Goal: Browse casually: Explore the website without a specific task or goal

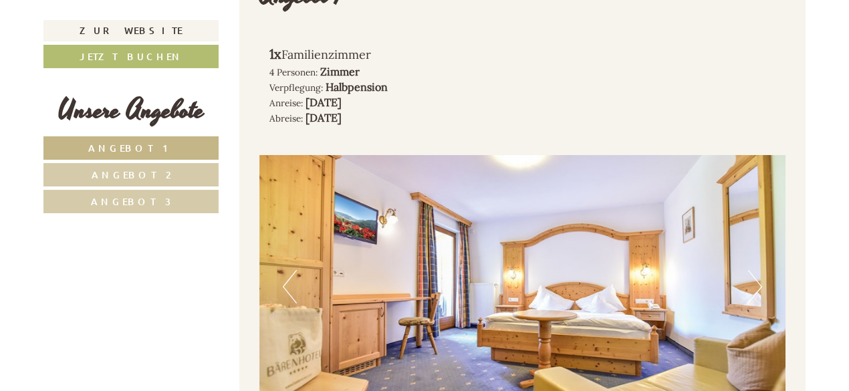
scroll to position [933, 0]
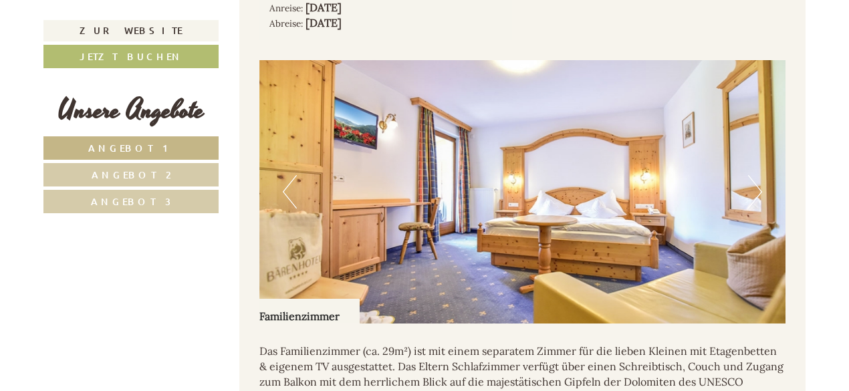
click at [760, 181] on button "Next" at bounding box center [755, 191] width 14 height 33
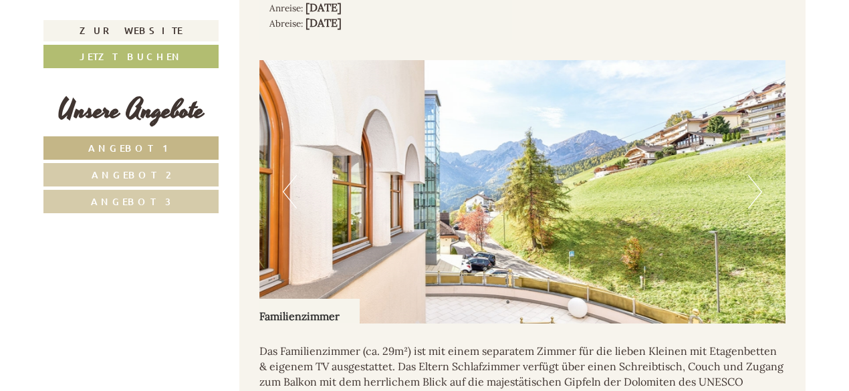
click at [760, 181] on button "Next" at bounding box center [755, 191] width 14 height 33
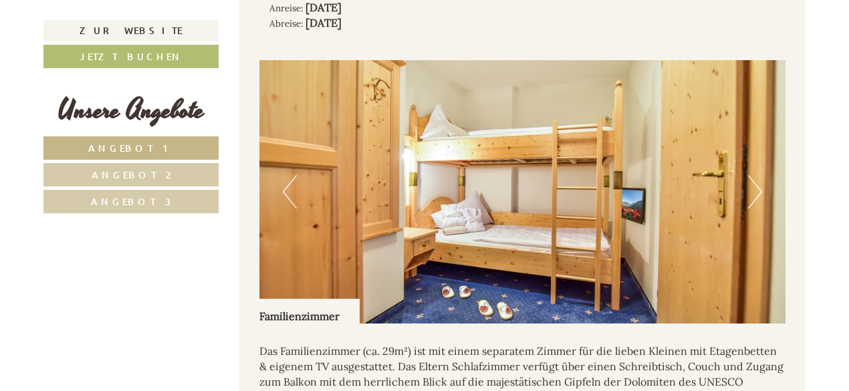
click at [760, 181] on button "Next" at bounding box center [755, 191] width 14 height 33
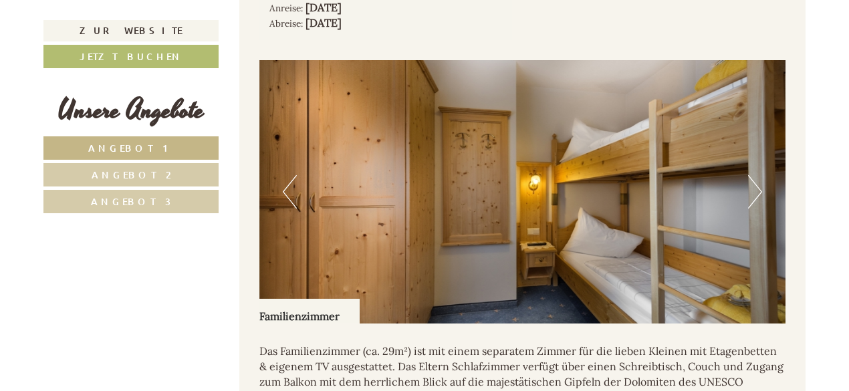
click at [760, 181] on button "Next" at bounding box center [755, 191] width 14 height 33
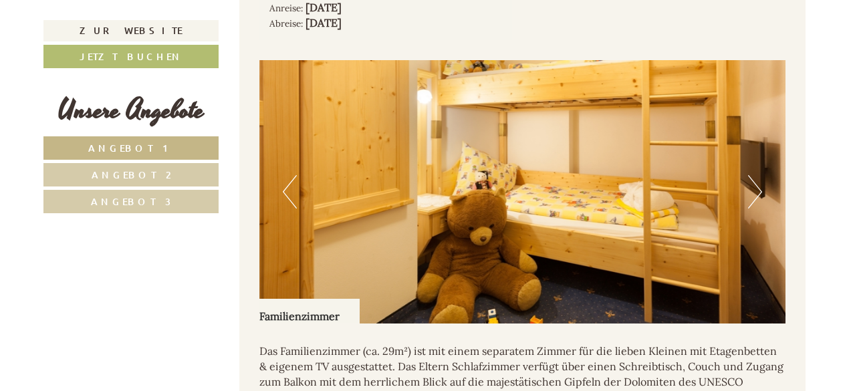
click at [760, 181] on button "Next" at bounding box center [755, 191] width 14 height 33
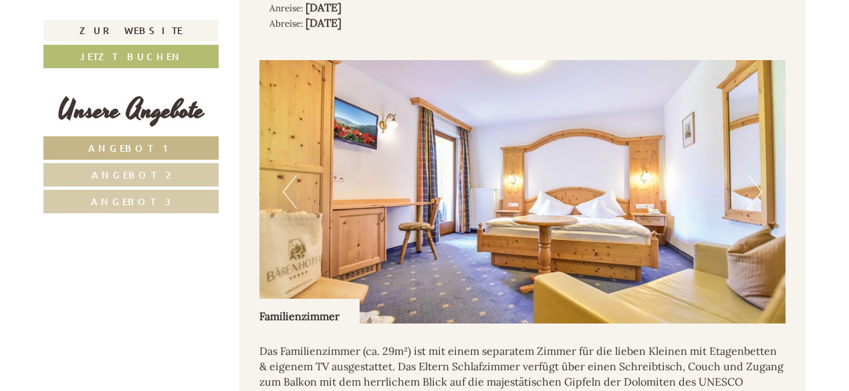
click at [760, 181] on button "Next" at bounding box center [755, 191] width 14 height 33
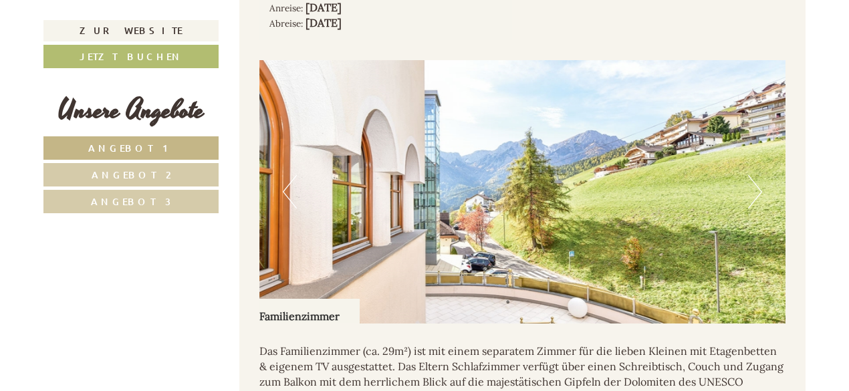
click at [174, 164] on link "Angebot 2" at bounding box center [130, 174] width 175 height 23
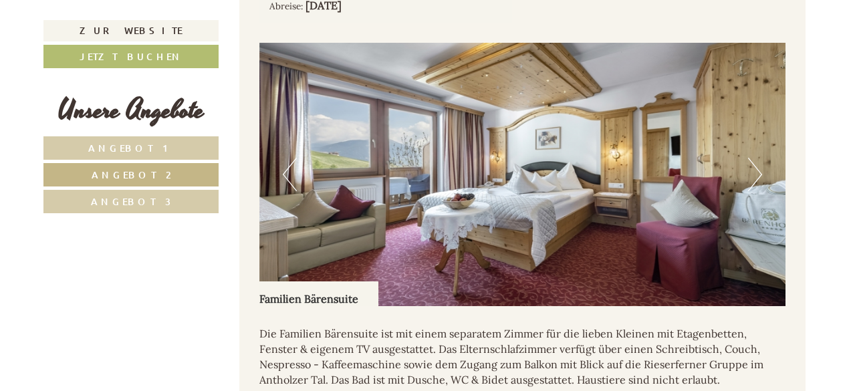
scroll to position [957, 0]
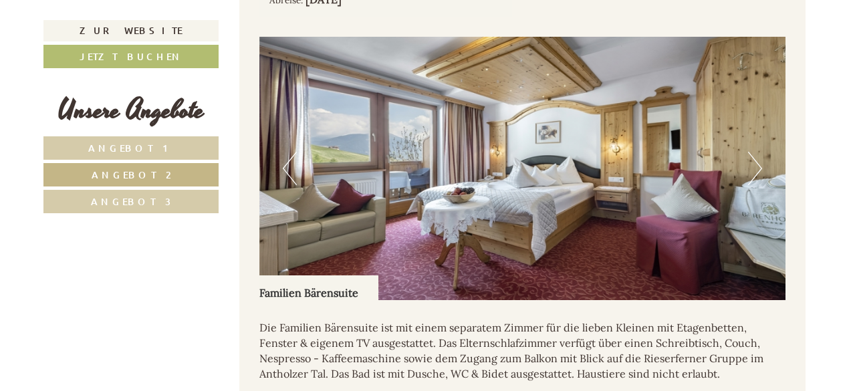
click at [750, 161] on button "Next" at bounding box center [755, 168] width 14 height 33
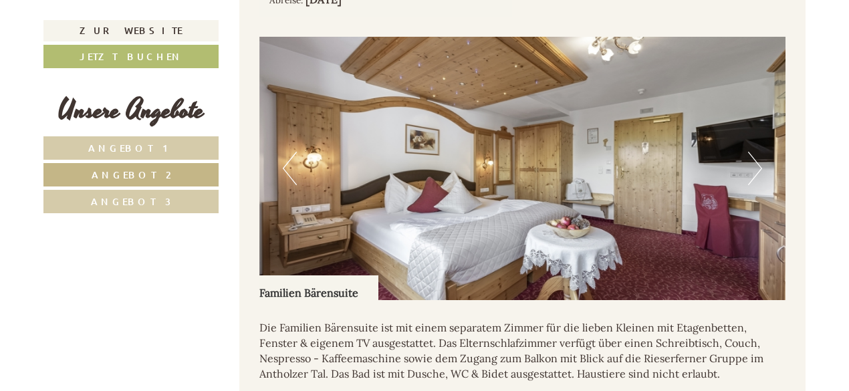
click at [750, 161] on button "Next" at bounding box center [755, 168] width 14 height 33
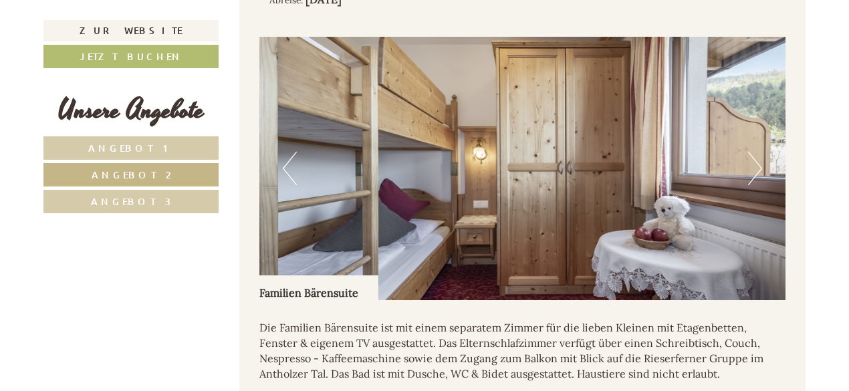
click at [750, 161] on button "Next" at bounding box center [755, 168] width 14 height 33
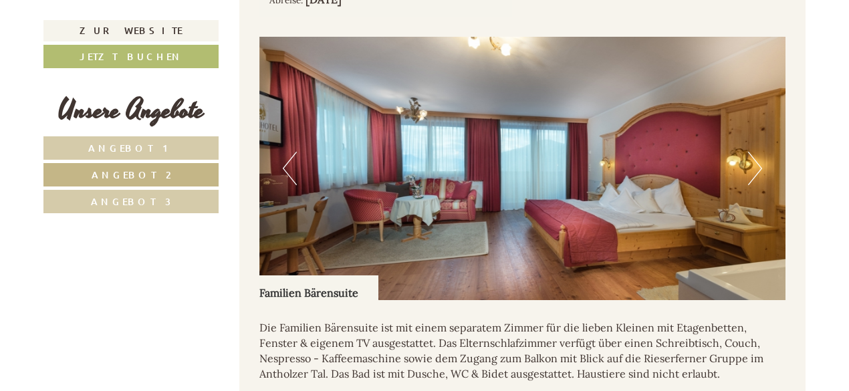
click at [750, 161] on button "Next" at bounding box center [755, 168] width 14 height 33
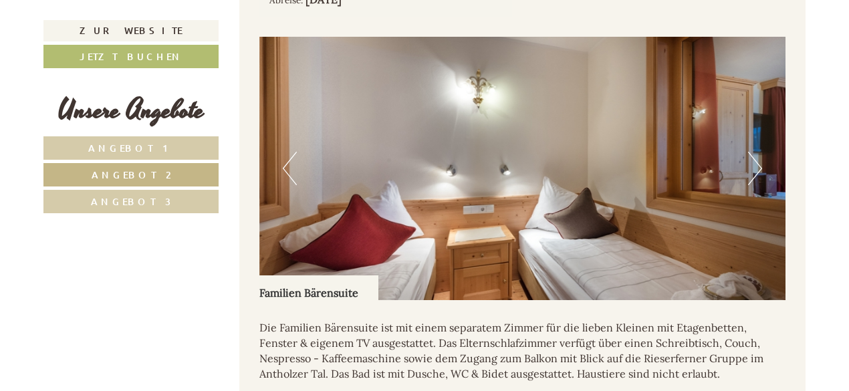
click at [750, 161] on button "Next" at bounding box center [755, 168] width 14 height 33
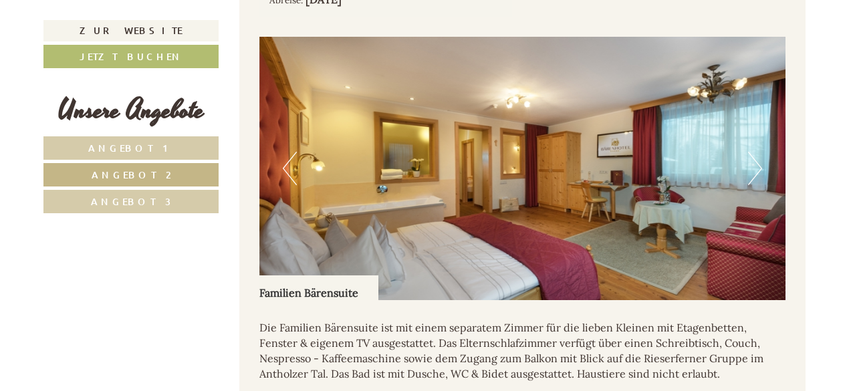
click at [750, 161] on button "Next" at bounding box center [755, 168] width 14 height 33
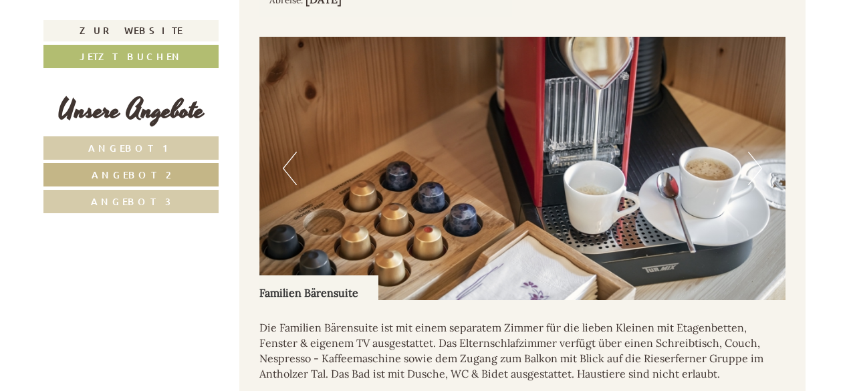
click at [750, 161] on button "Next" at bounding box center [755, 168] width 14 height 33
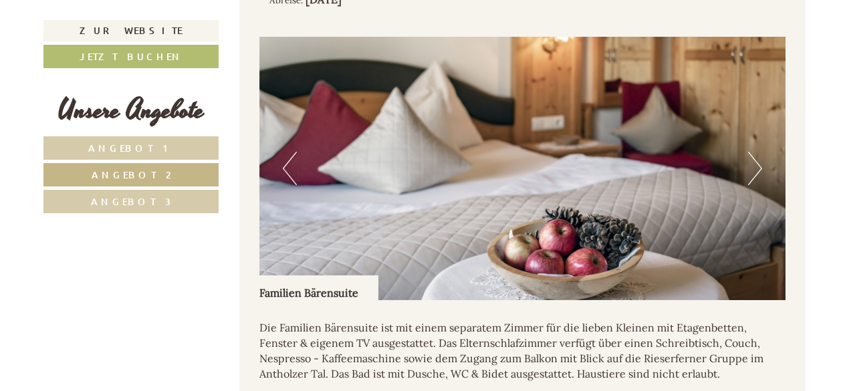
click at [750, 161] on button "Next" at bounding box center [755, 168] width 14 height 33
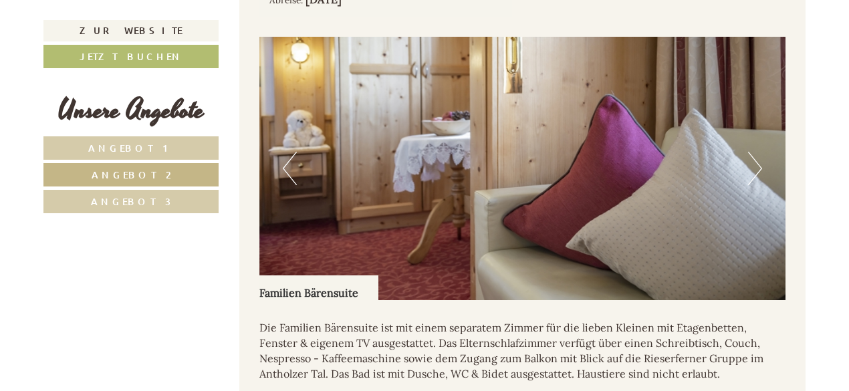
click at [750, 161] on button "Next" at bounding box center [755, 168] width 14 height 33
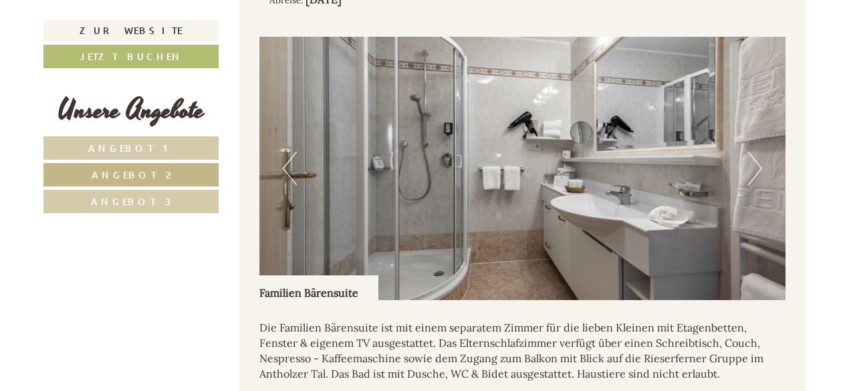
click at [750, 161] on button "Next" at bounding box center [755, 168] width 14 height 33
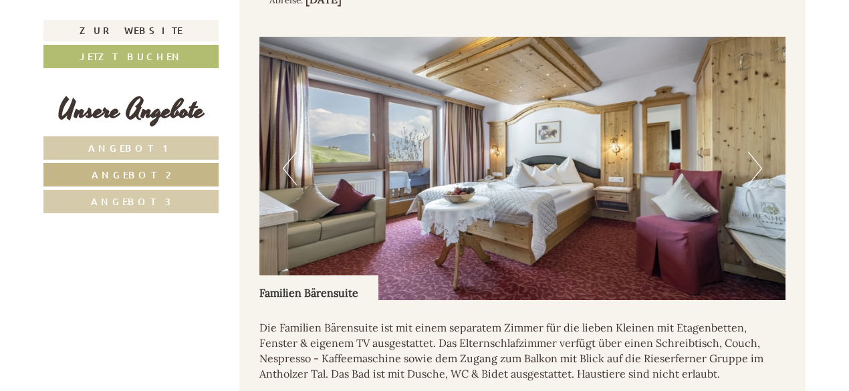
click at [166, 203] on link "Angebot 3" at bounding box center [130, 201] width 175 height 23
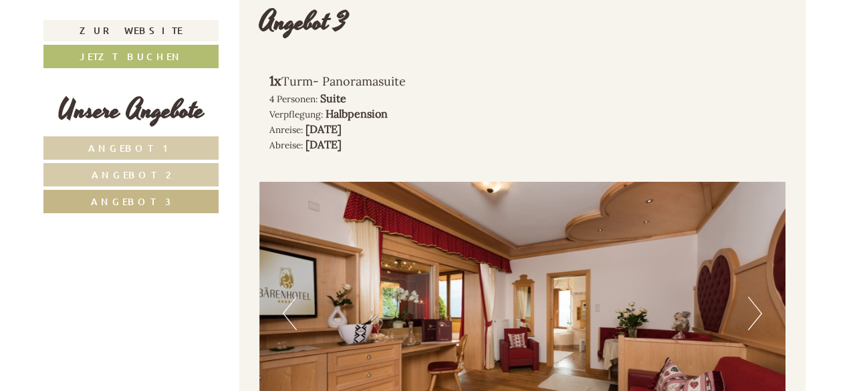
scroll to position [890, 0]
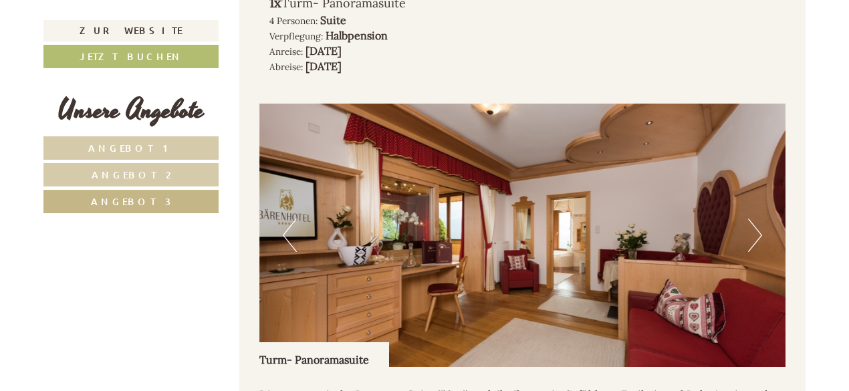
click at [759, 222] on button "Next" at bounding box center [755, 235] width 14 height 33
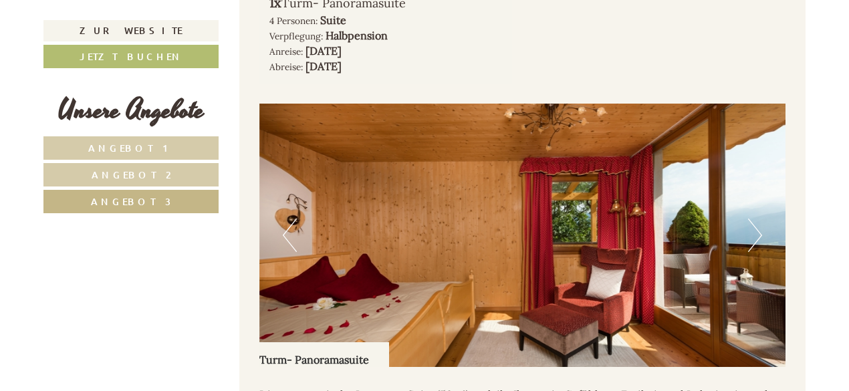
click at [759, 222] on button "Next" at bounding box center [755, 235] width 14 height 33
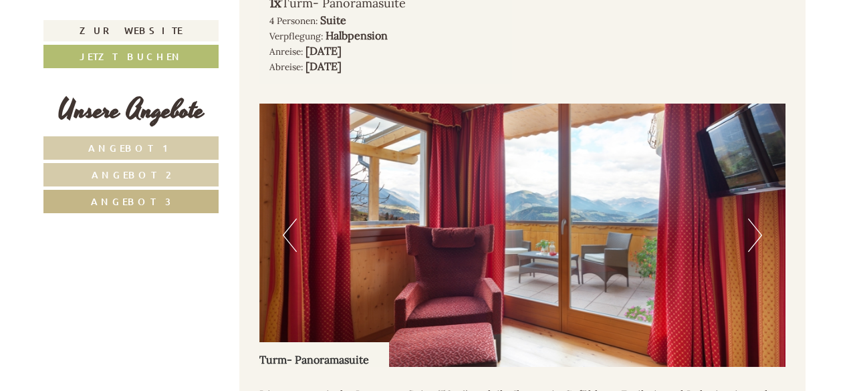
click at [759, 222] on button "Next" at bounding box center [755, 235] width 14 height 33
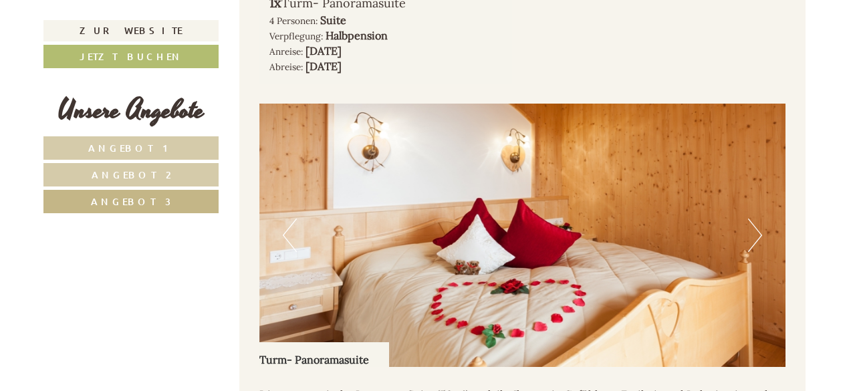
click at [759, 222] on button "Next" at bounding box center [755, 235] width 14 height 33
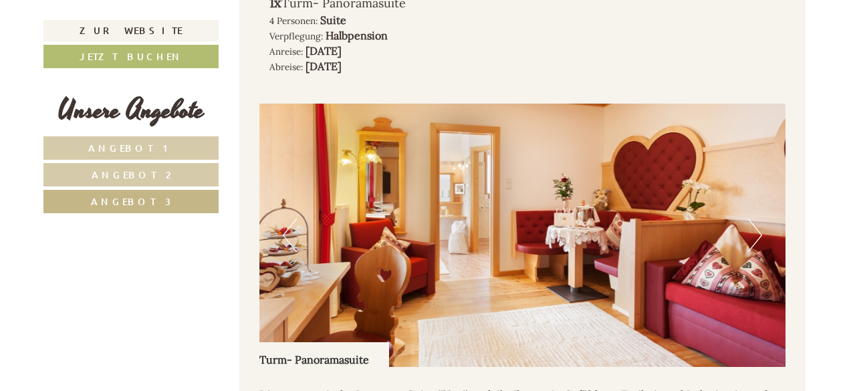
click at [759, 222] on button "Next" at bounding box center [755, 235] width 14 height 33
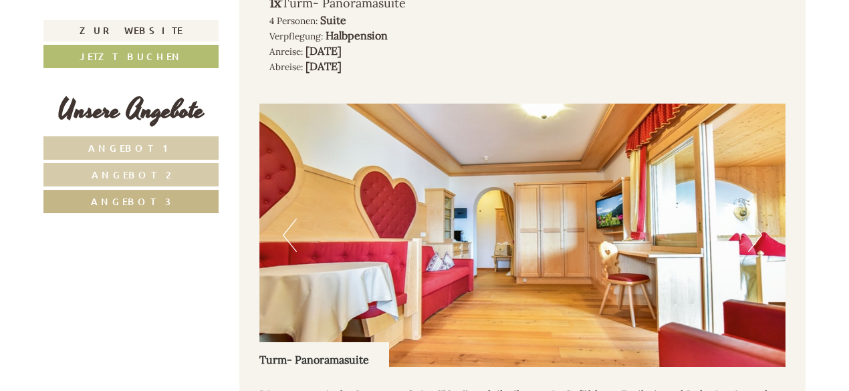
click at [759, 222] on button "Next" at bounding box center [755, 235] width 14 height 33
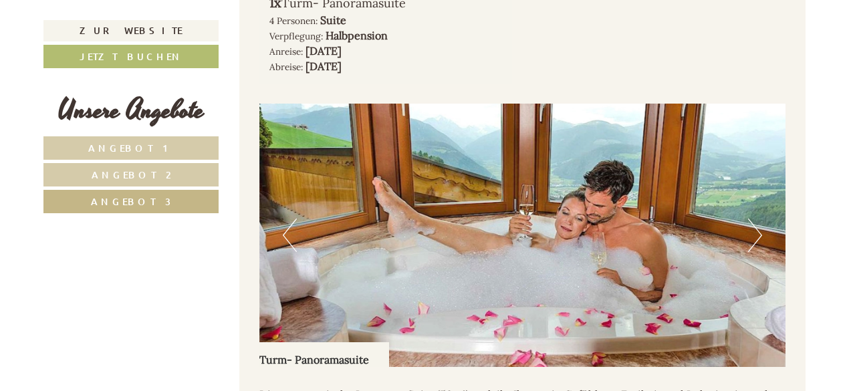
click at [759, 222] on button "Next" at bounding box center [755, 235] width 14 height 33
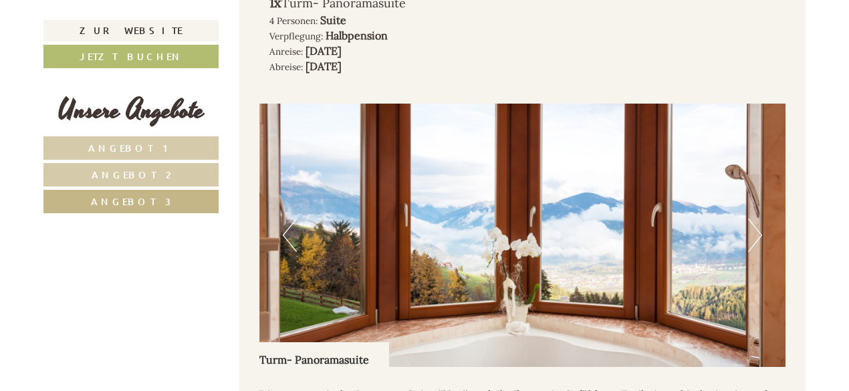
click at [759, 222] on button "Next" at bounding box center [755, 235] width 14 height 33
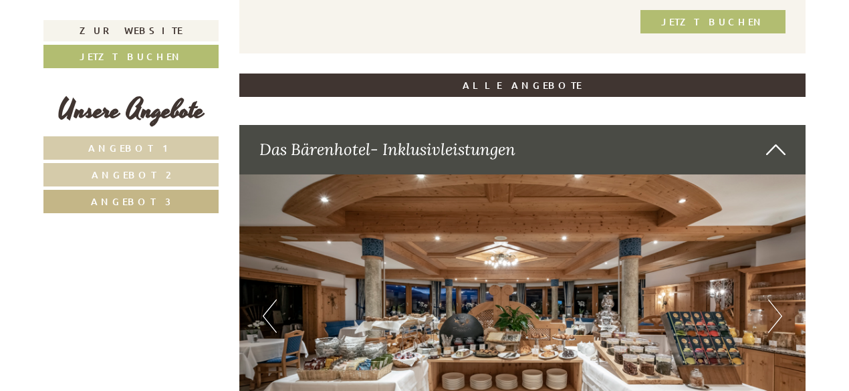
scroll to position [1759, 0]
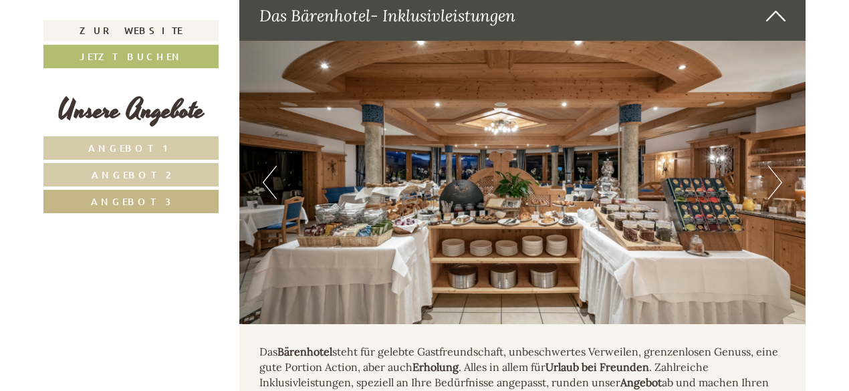
click at [780, 166] on button "Next" at bounding box center [775, 182] width 14 height 33
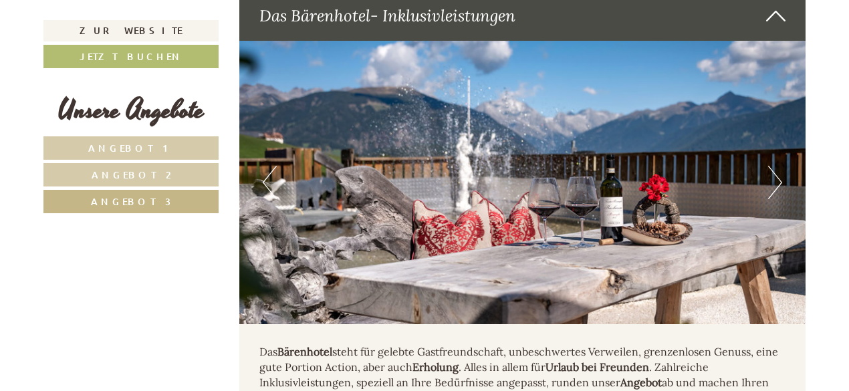
click at [780, 166] on button "Next" at bounding box center [775, 182] width 14 height 33
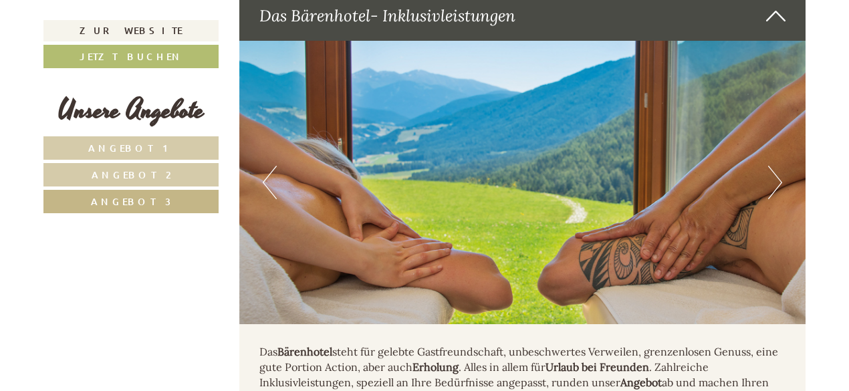
click at [780, 166] on button "Next" at bounding box center [775, 182] width 14 height 33
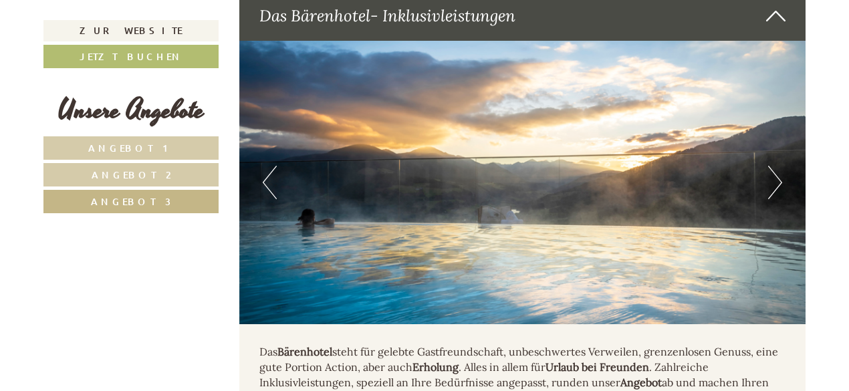
click at [780, 166] on button "Next" at bounding box center [775, 182] width 14 height 33
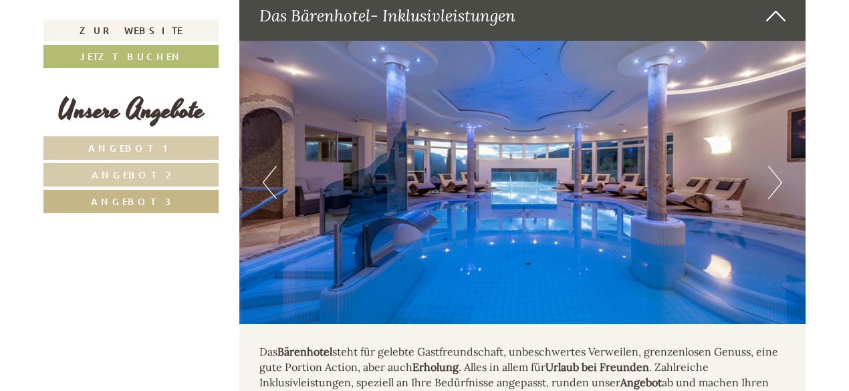
click at [780, 166] on button "Next" at bounding box center [775, 182] width 14 height 33
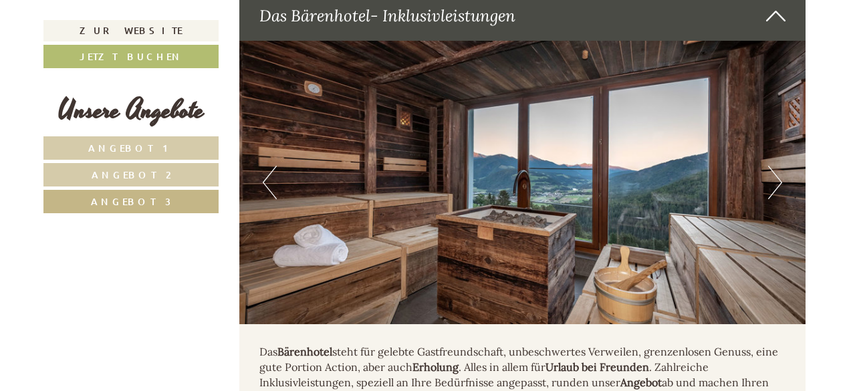
click at [780, 166] on button "Next" at bounding box center [775, 182] width 14 height 33
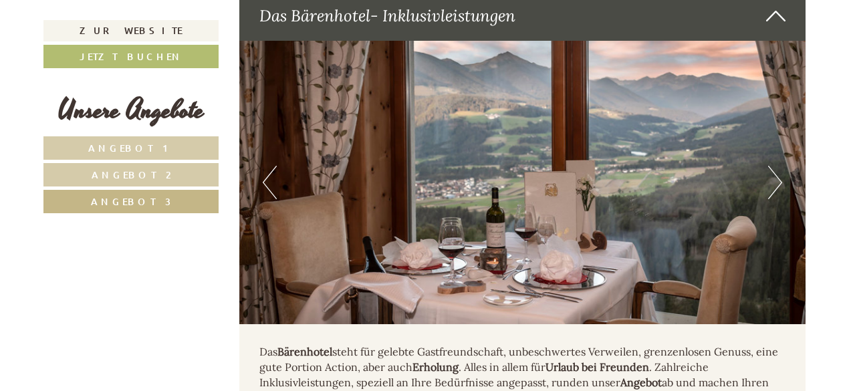
click at [780, 166] on button "Next" at bounding box center [775, 182] width 14 height 33
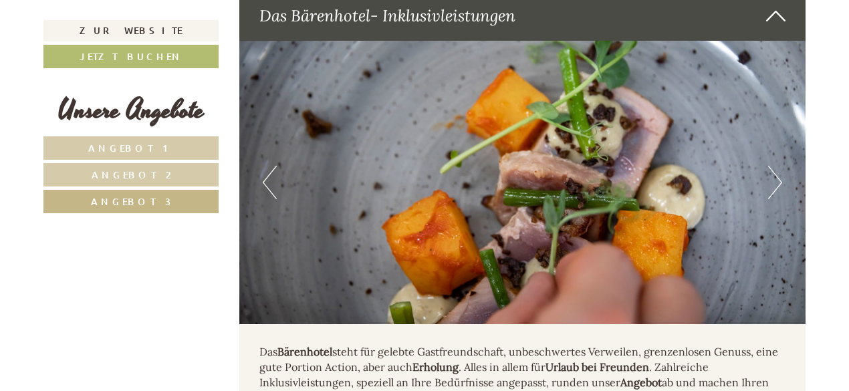
click at [780, 166] on button "Next" at bounding box center [775, 182] width 14 height 33
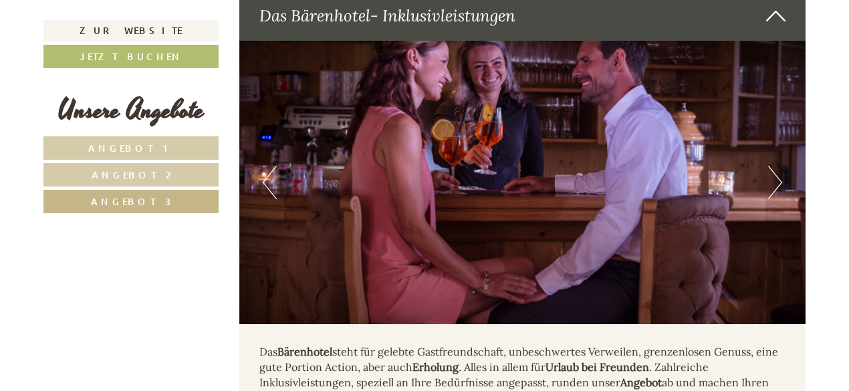
click at [780, 166] on button "Next" at bounding box center [775, 182] width 14 height 33
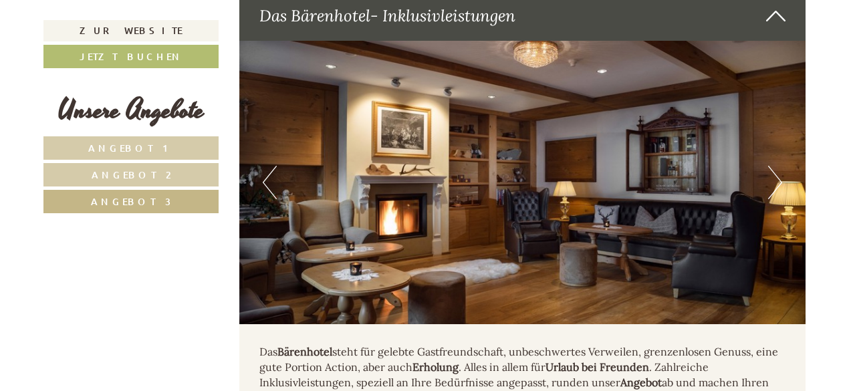
click at [780, 166] on button "Next" at bounding box center [775, 182] width 14 height 33
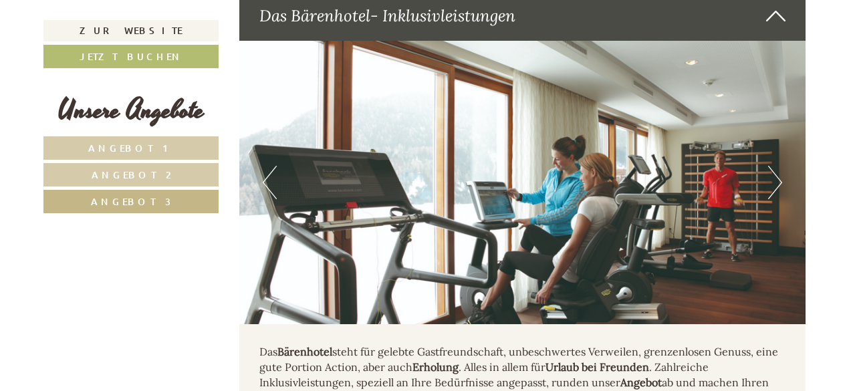
click at [780, 166] on button "Next" at bounding box center [775, 182] width 14 height 33
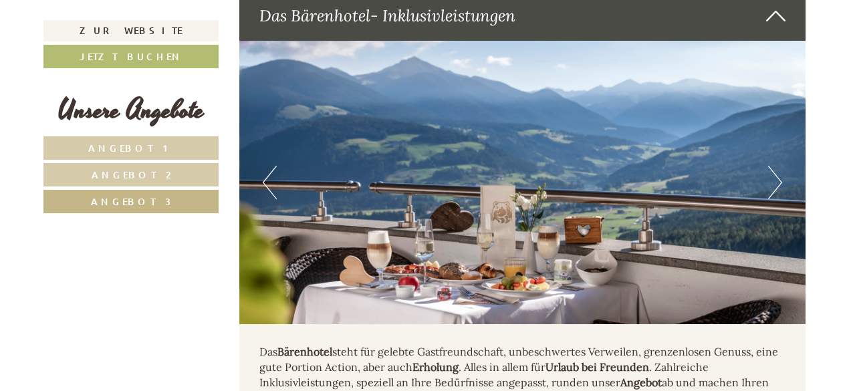
click at [269, 166] on button "Previous" at bounding box center [270, 182] width 14 height 33
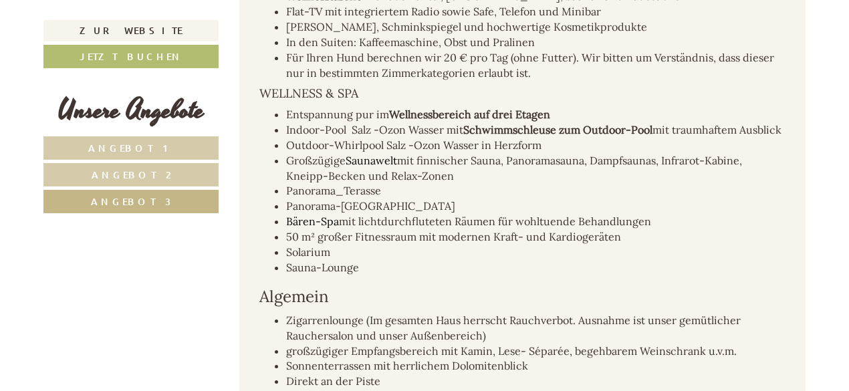
scroll to position [2428, 0]
